Goal: Use online tool/utility: Utilize a website feature to perform a specific function

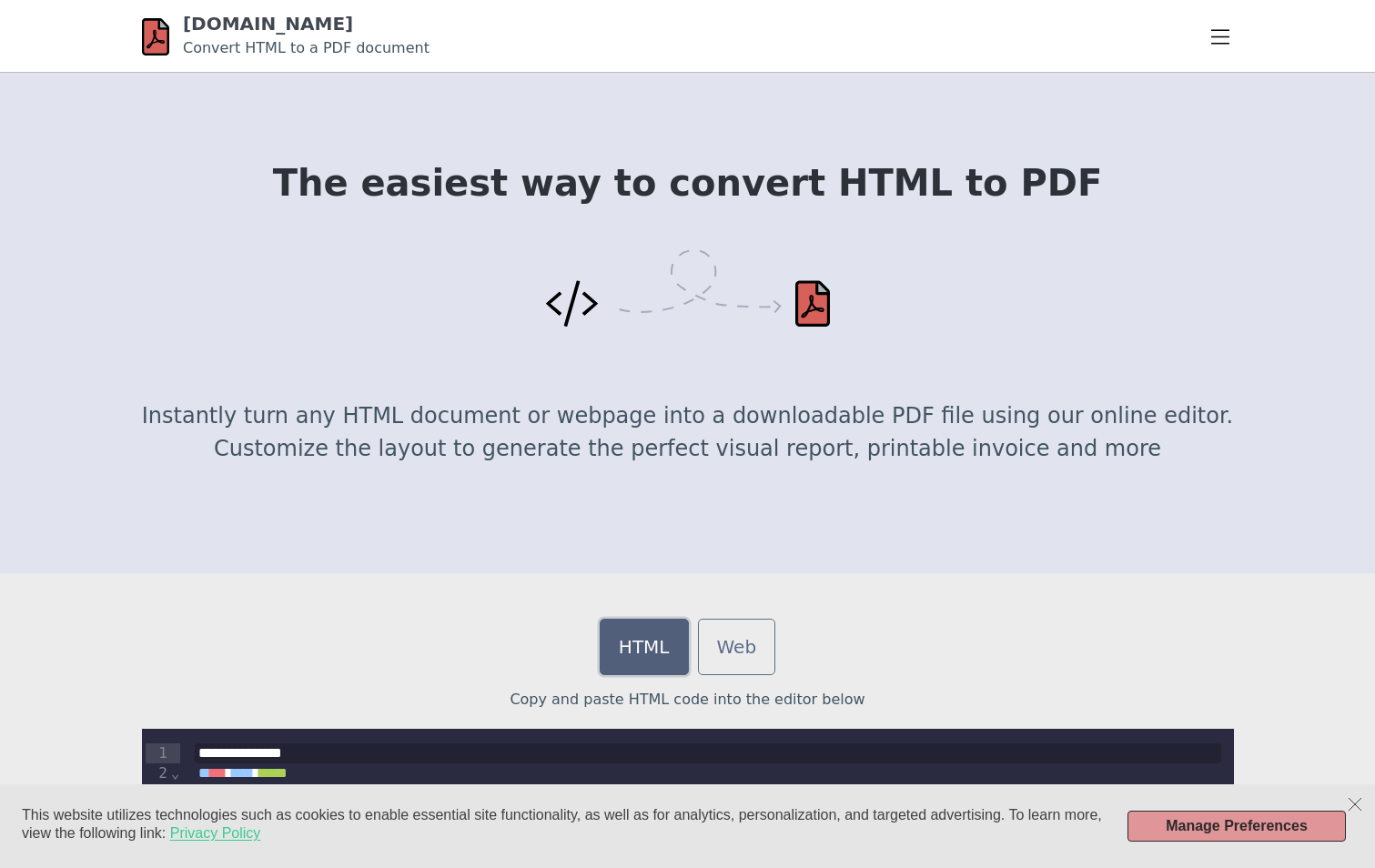
click at [633, 652] on link "HTML" at bounding box center [644, 646] width 89 height 56
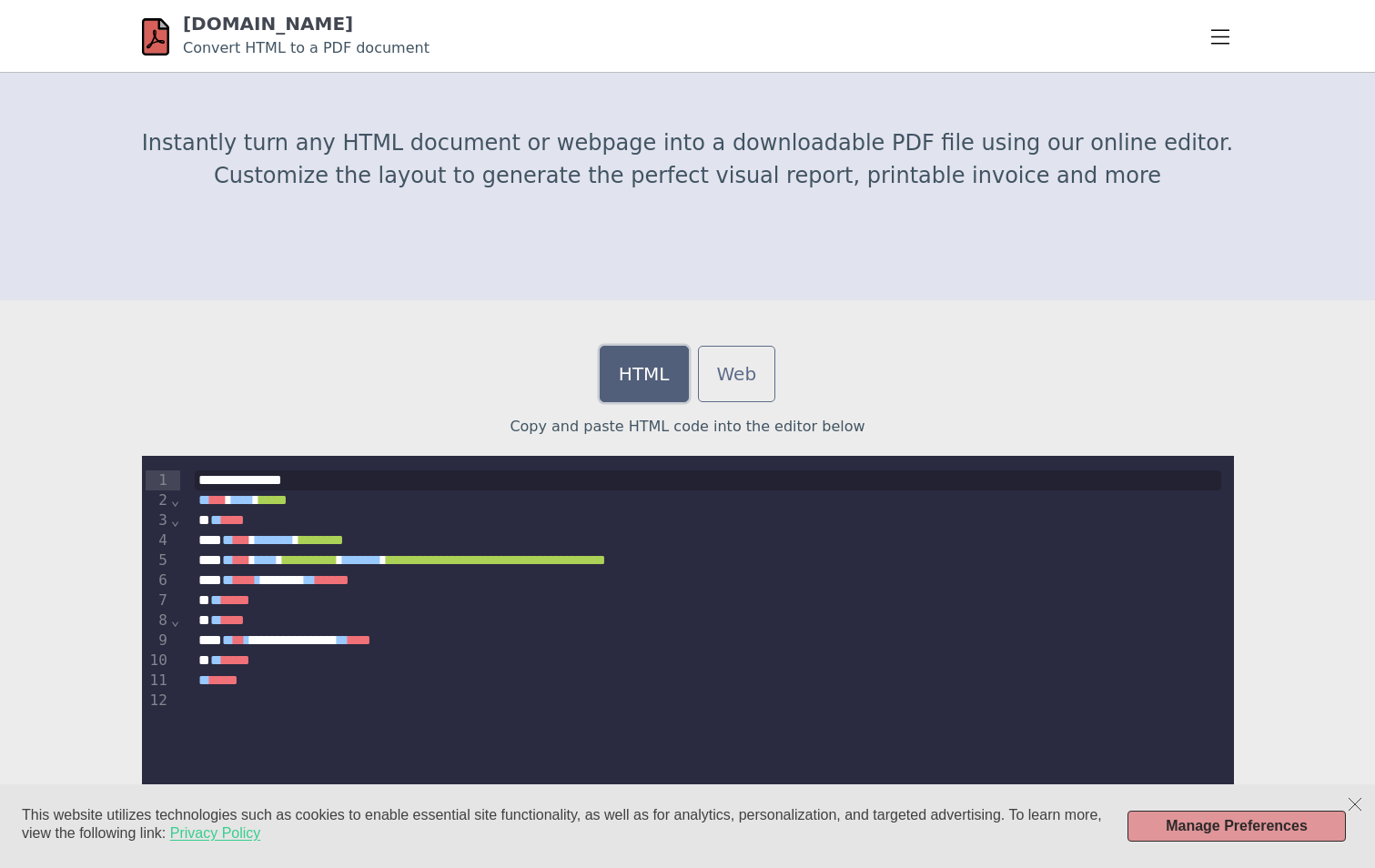
scroll to position [455, 0]
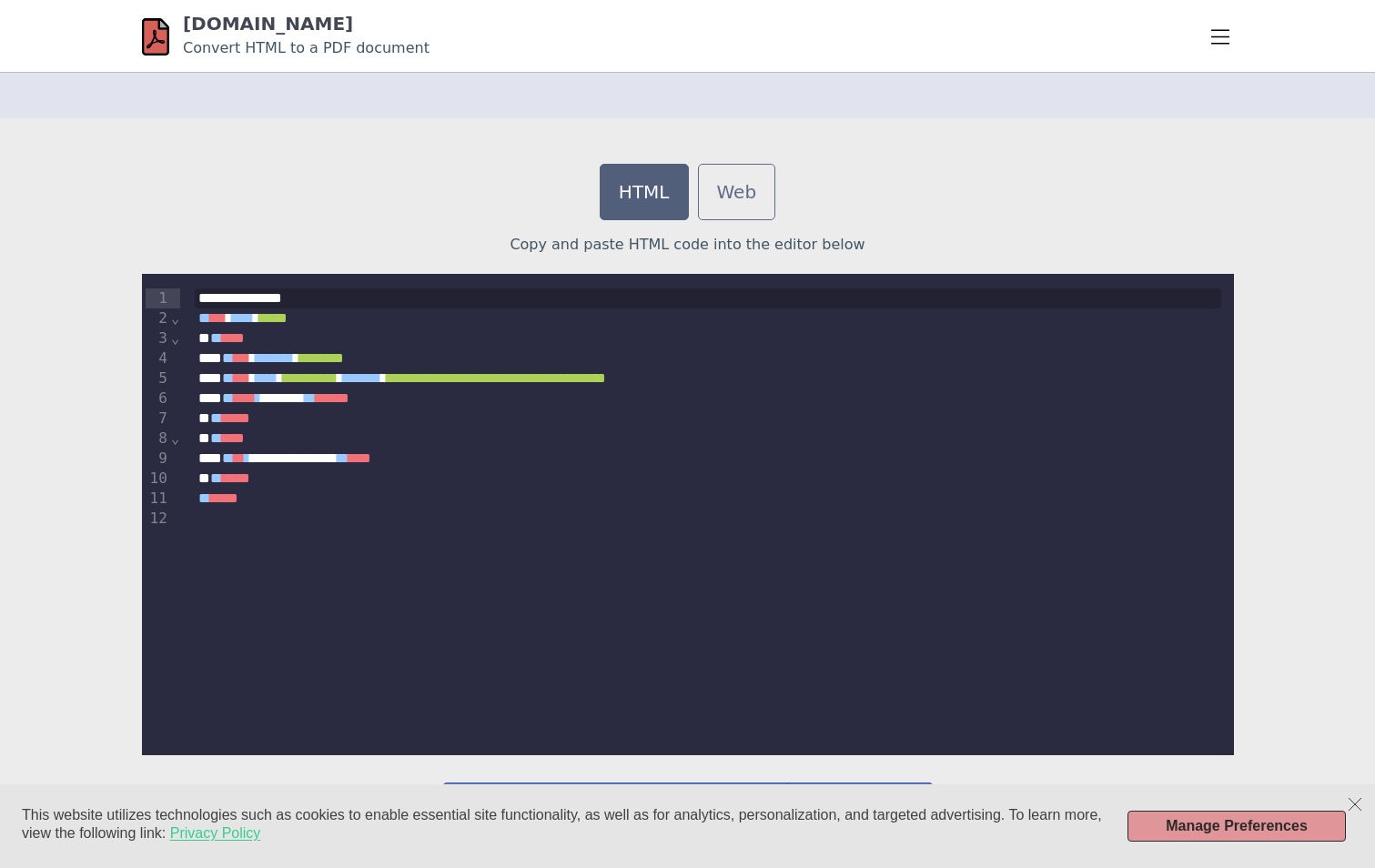
click at [521, 520] on div at bounding box center [707, 519] width 1026 height 20
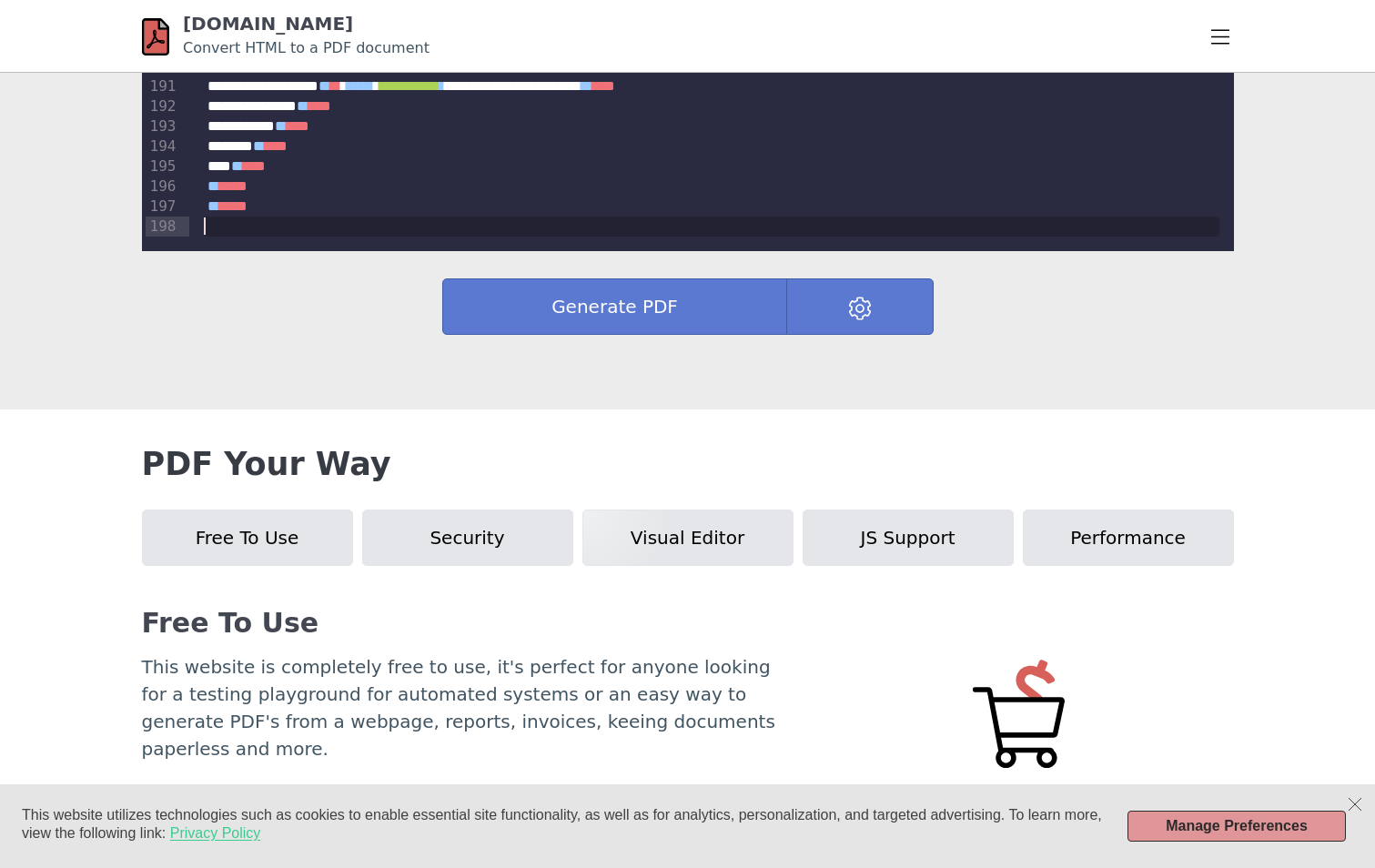
scroll to position [909, 0]
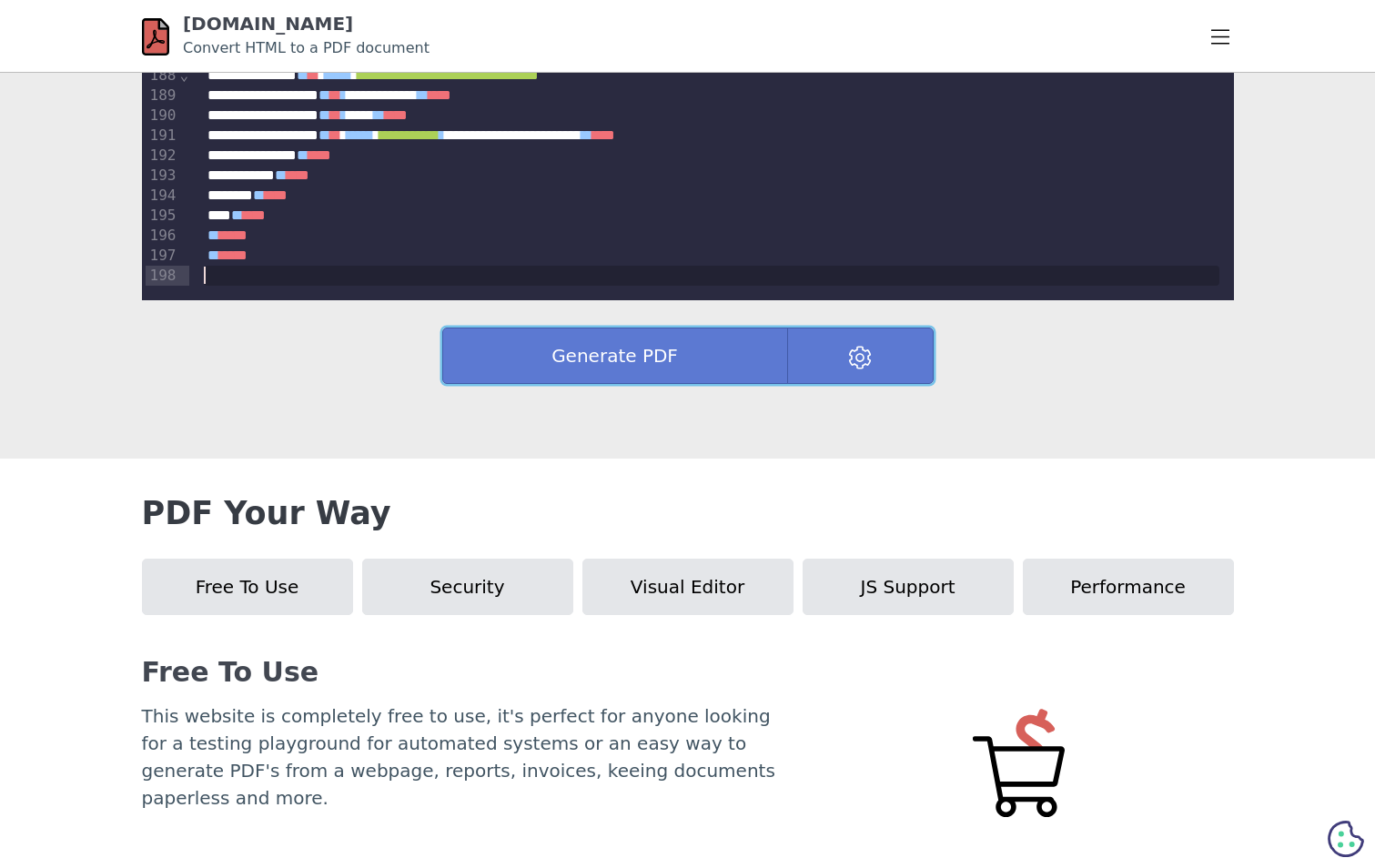
click at [622, 351] on button "Generate PDF" at bounding box center [615, 355] width 346 height 56
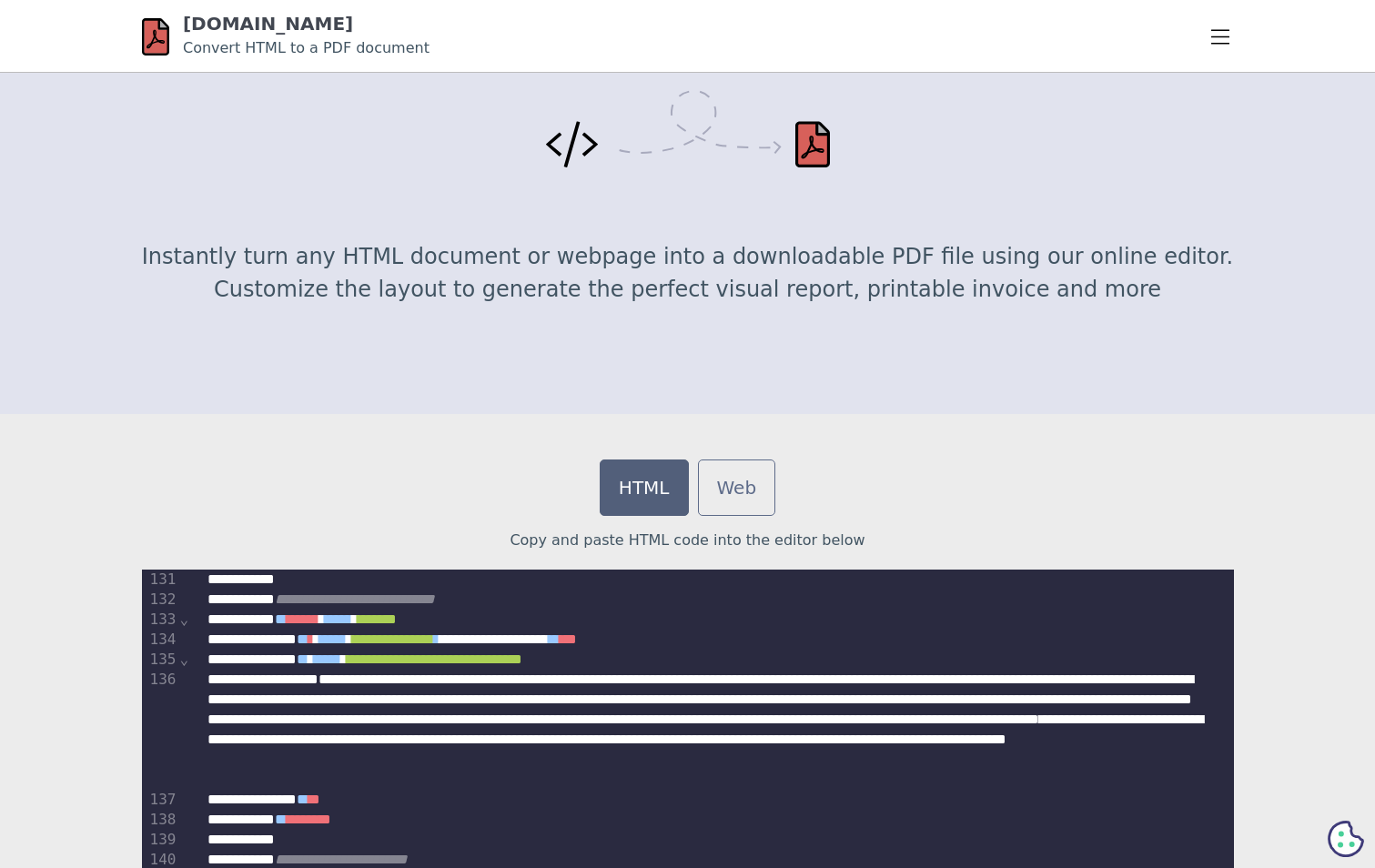
scroll to position [0, 0]
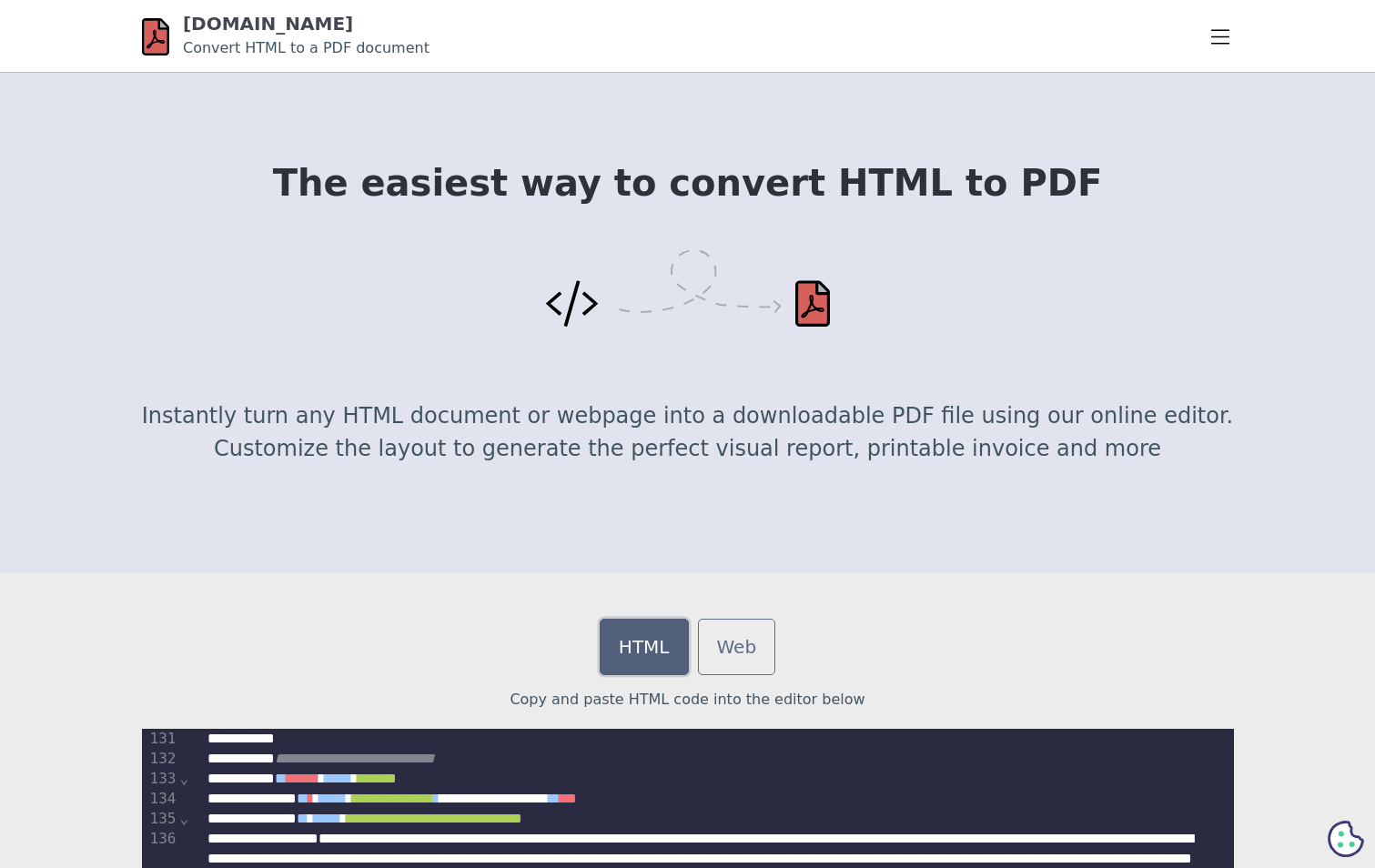
click at [638, 644] on link "HTML" at bounding box center [644, 646] width 89 height 56
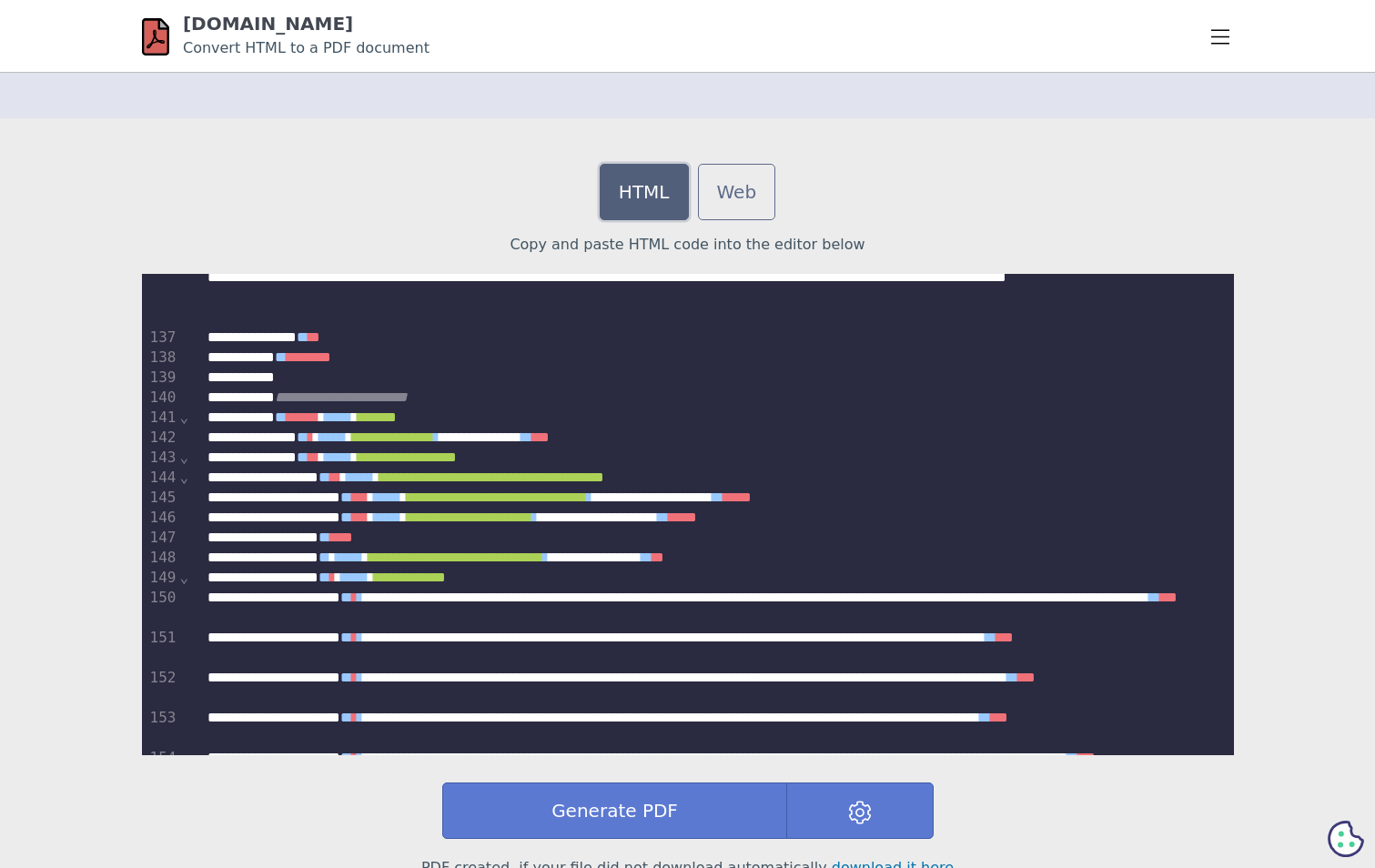
scroll to position [2560, 0]
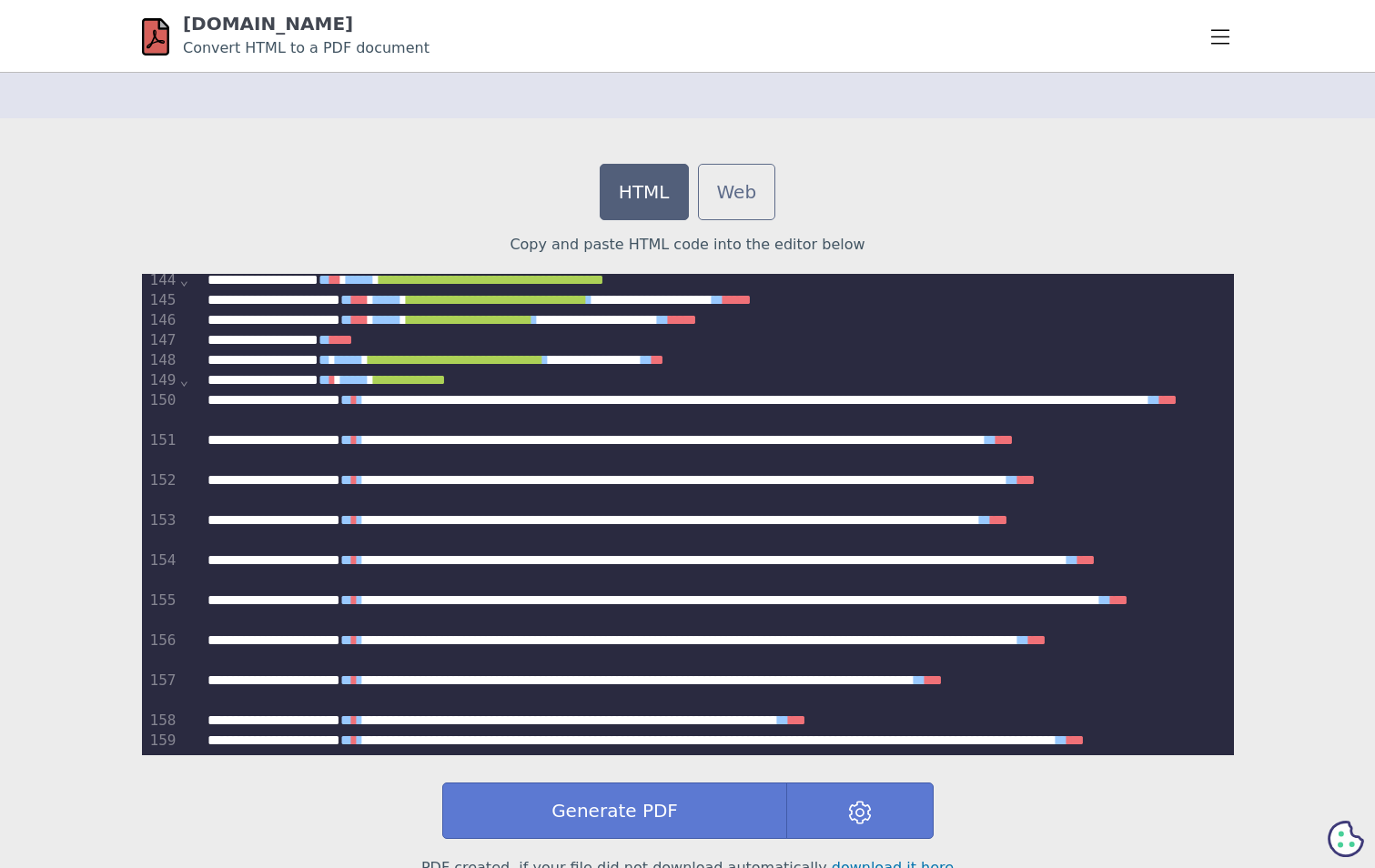
click at [788, 473] on div "**********" at bounding box center [706, 489] width 1005 height 40
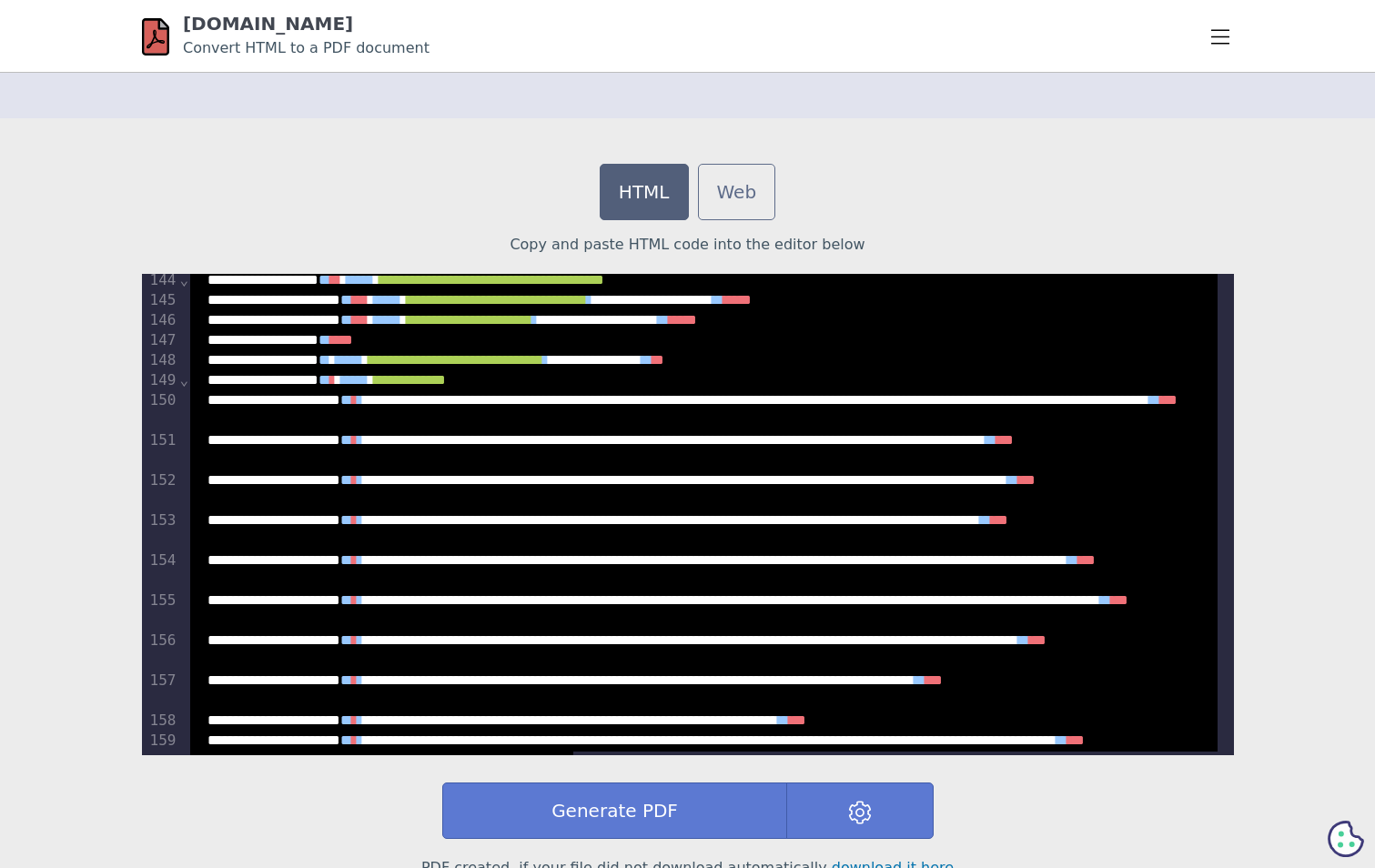
click at [1124, 682] on div "**********" at bounding box center [706, 690] width 1005 height 40
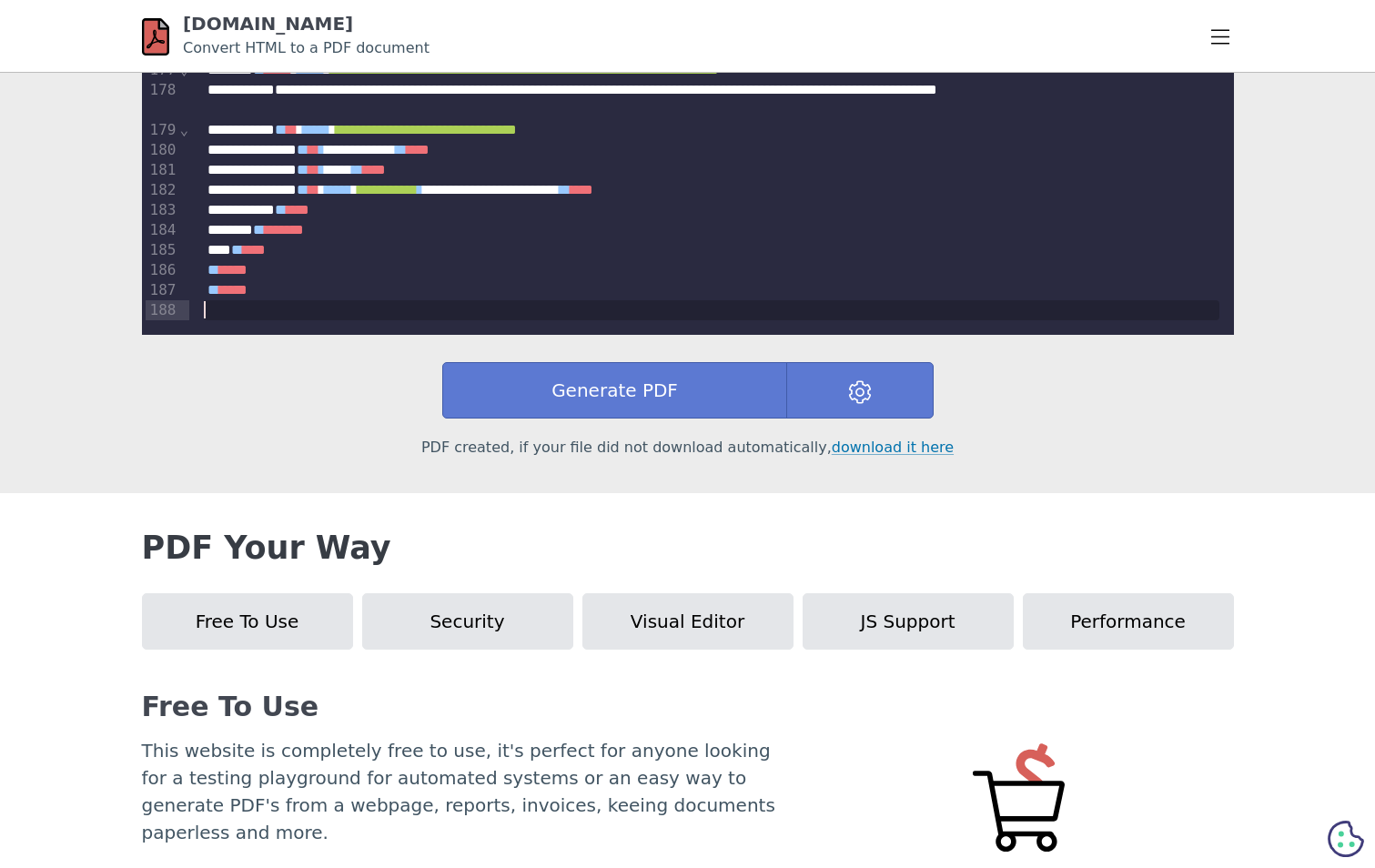
scroll to position [3010, 0]
click at [614, 385] on button "Generate PDF" at bounding box center [615, 390] width 346 height 56
